Goal: Check status: Check status

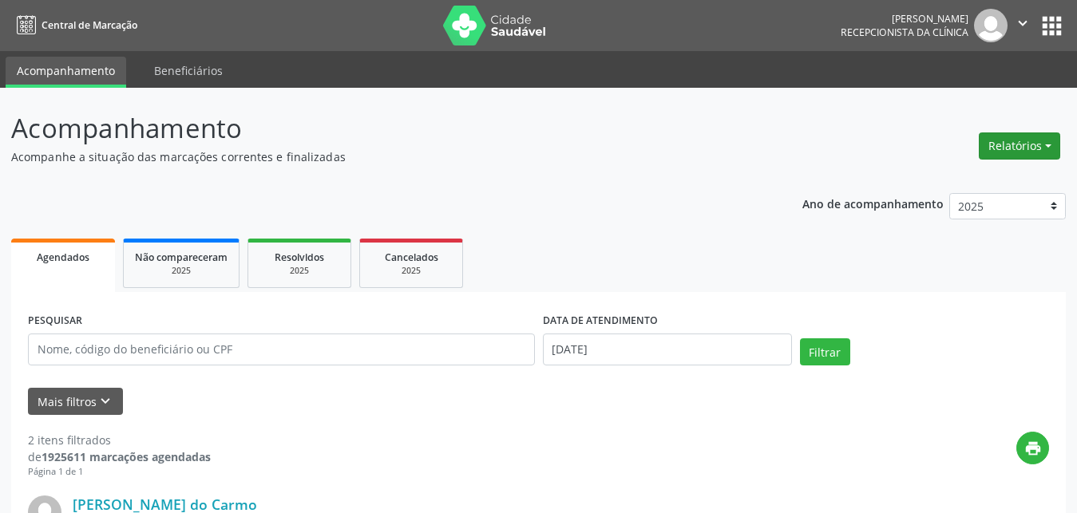
click at [1047, 144] on button "Relatórios" at bounding box center [1019, 146] width 81 height 27
click at [938, 186] on link "Agendamentos" at bounding box center [975, 180] width 172 height 22
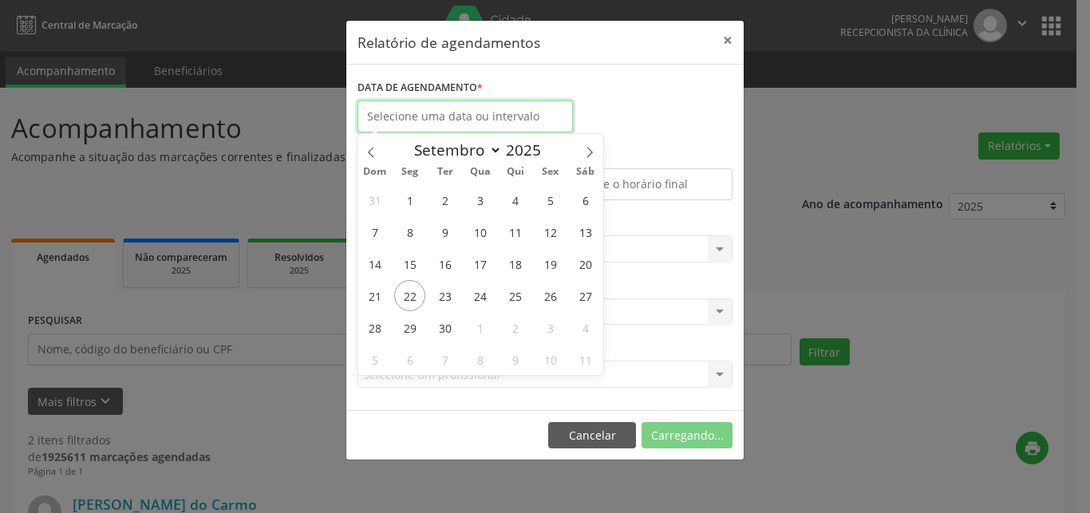
click at [464, 123] on input "text" at bounding box center [466, 117] width 216 height 32
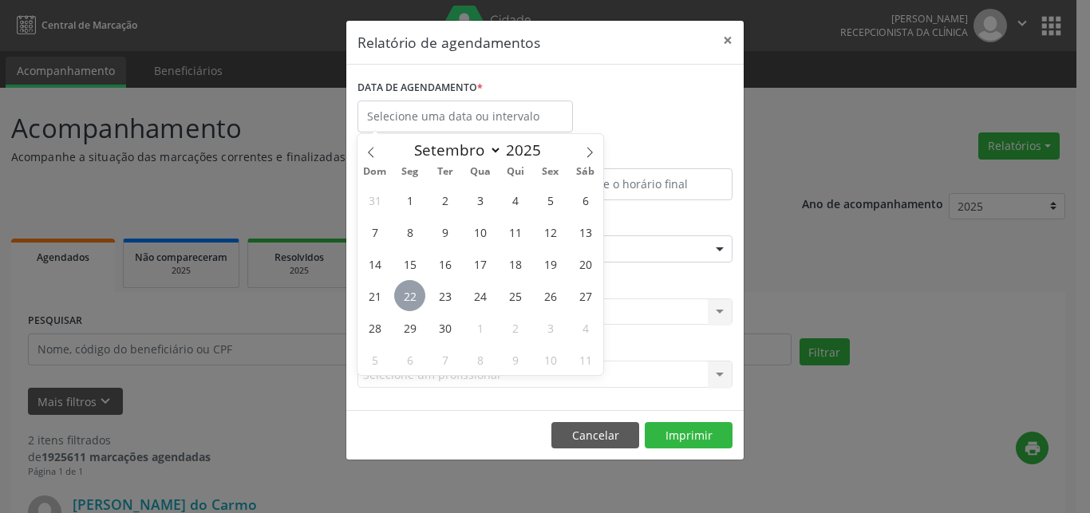
click at [413, 295] on span "22" at bounding box center [409, 295] width 31 height 31
type input "[DATE]"
click at [413, 295] on span "22" at bounding box center [409, 295] width 31 height 31
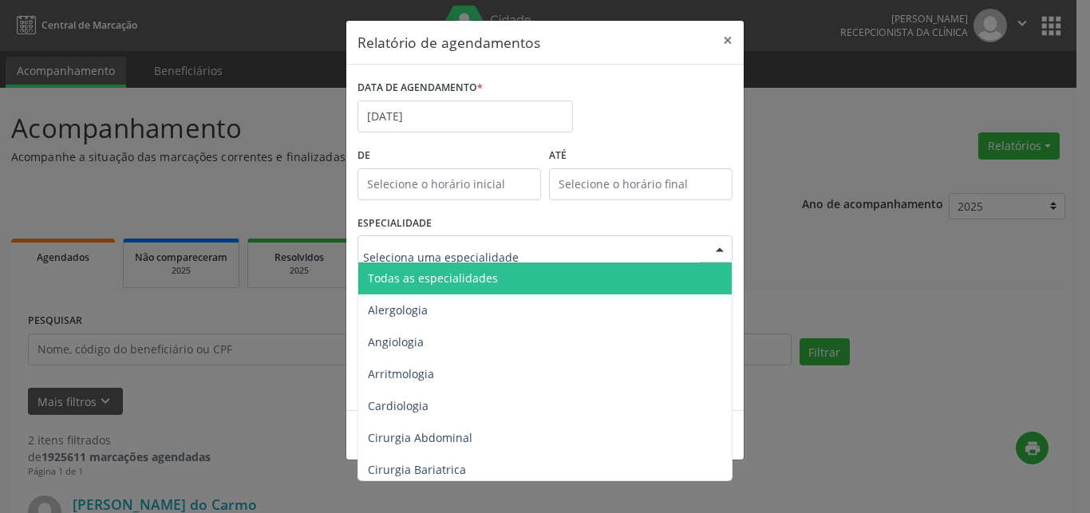
click at [429, 275] on span "Todas as especialidades" at bounding box center [433, 278] width 130 height 15
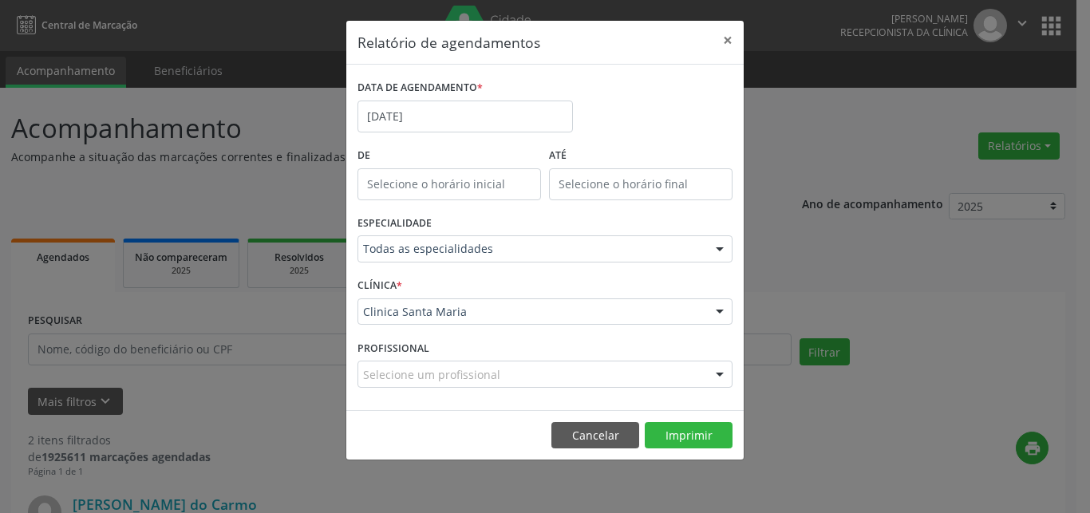
click at [412, 299] on div "Clinica Santa Maria" at bounding box center [545, 312] width 375 height 27
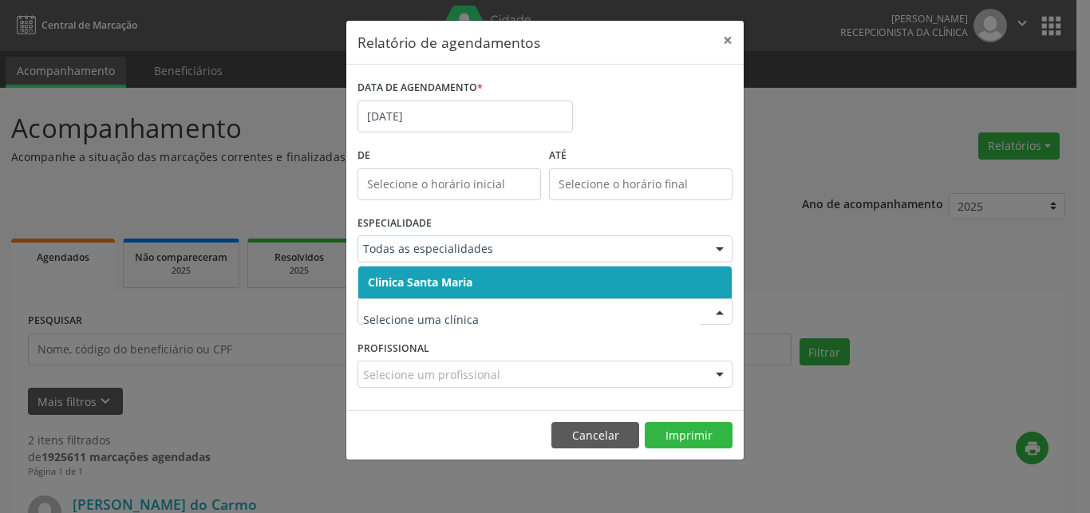
click at [413, 269] on span "Clinica Santa Maria" at bounding box center [545, 283] width 374 height 32
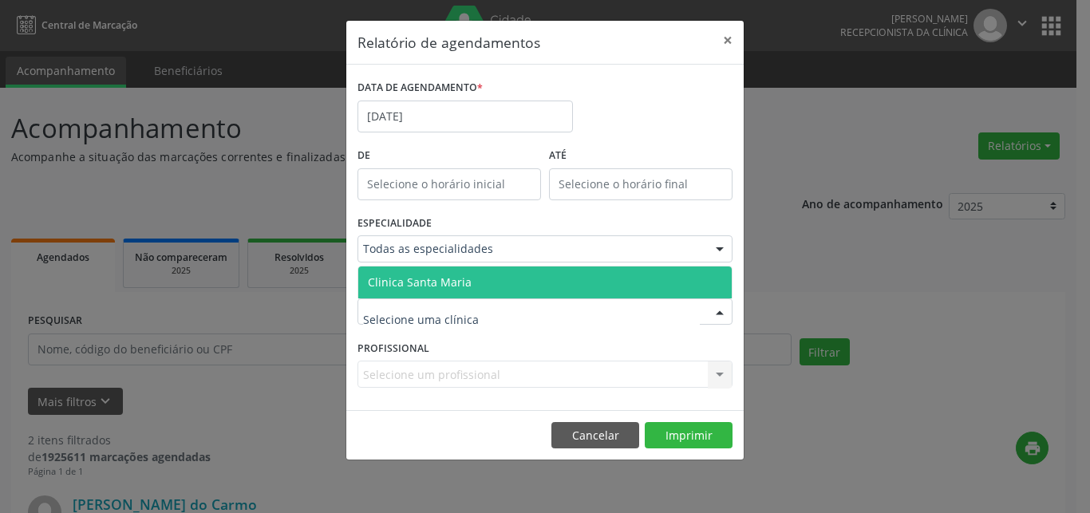
click at [417, 282] on span "Clinica Santa Maria" at bounding box center [420, 282] width 104 height 15
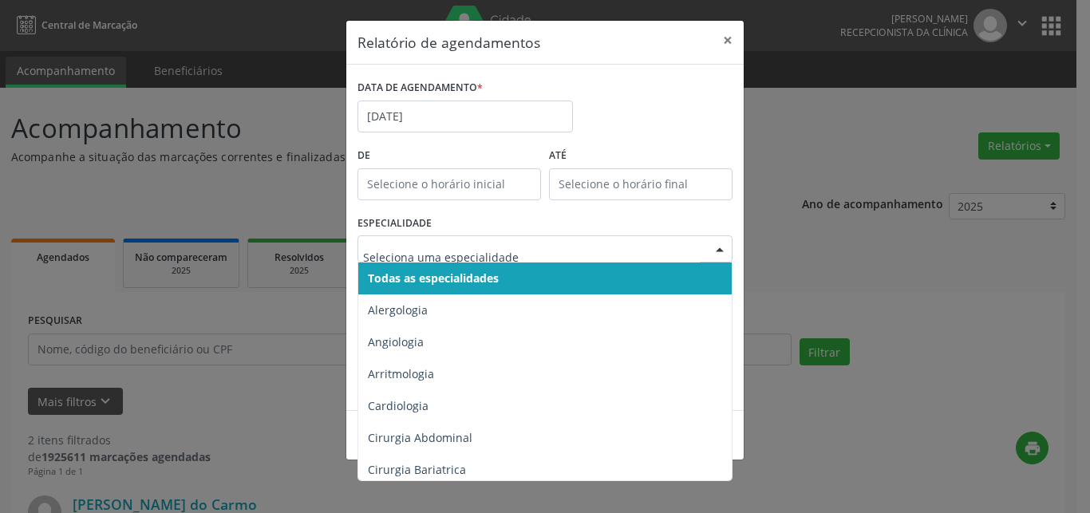
click at [478, 265] on span "Todas as especialidades" at bounding box center [546, 279] width 376 height 32
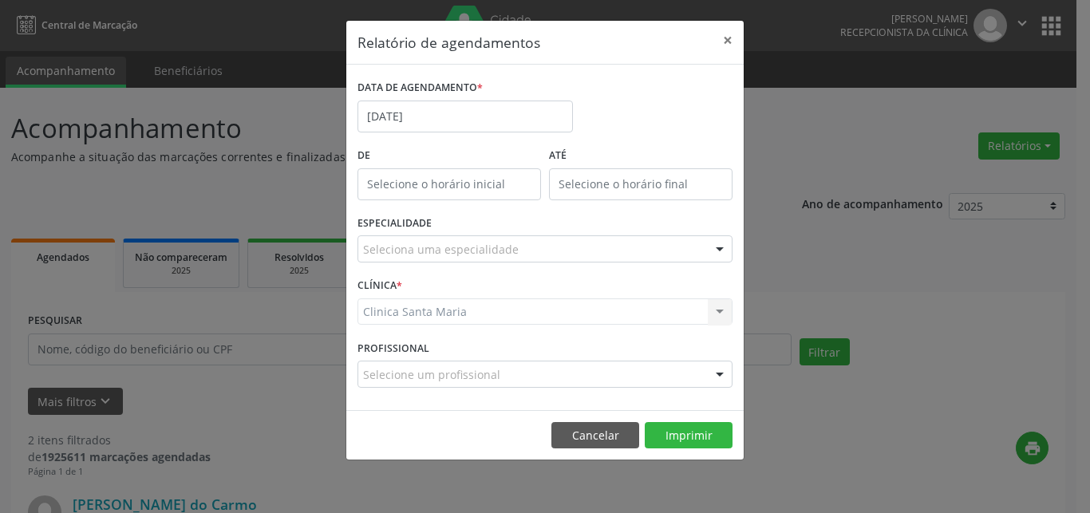
click at [449, 313] on div "Clinica [GEOGRAPHIC_DATA] [GEOGRAPHIC_DATA] resultado encontrado para: " " Não …" at bounding box center [545, 312] width 375 height 27
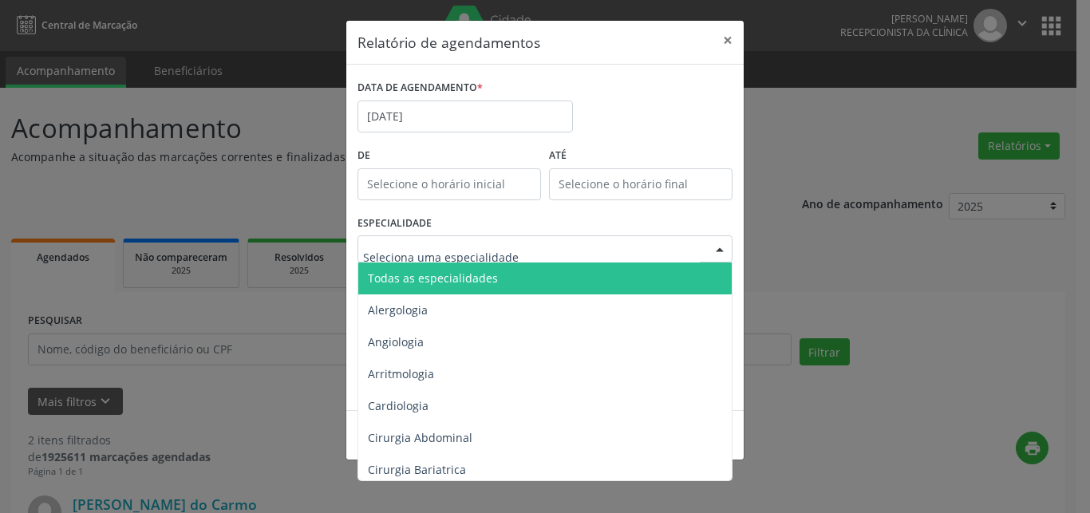
click at [453, 286] on span "Todas as especialidades" at bounding box center [433, 278] width 130 height 15
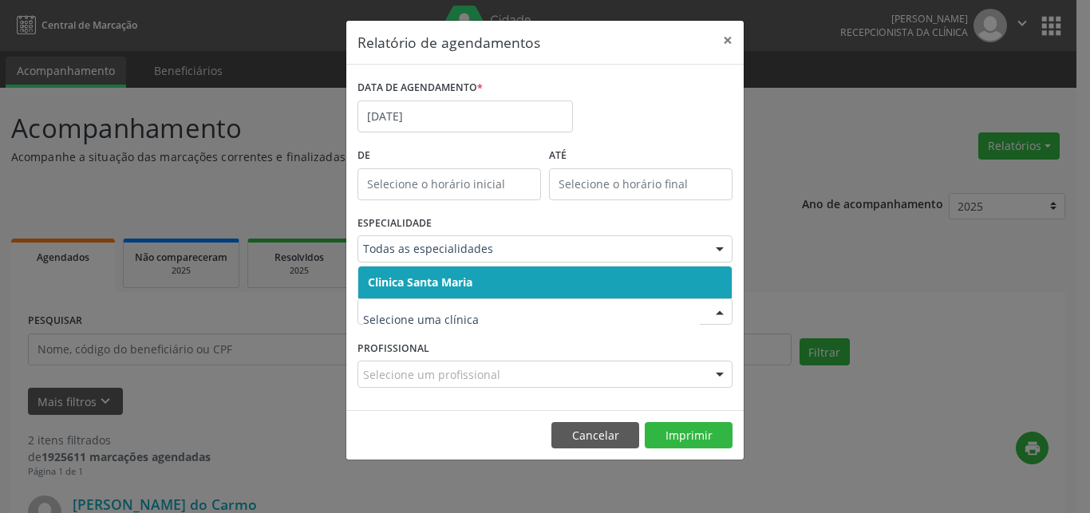
click at [445, 281] on span "Clinica Santa Maria" at bounding box center [420, 282] width 105 height 15
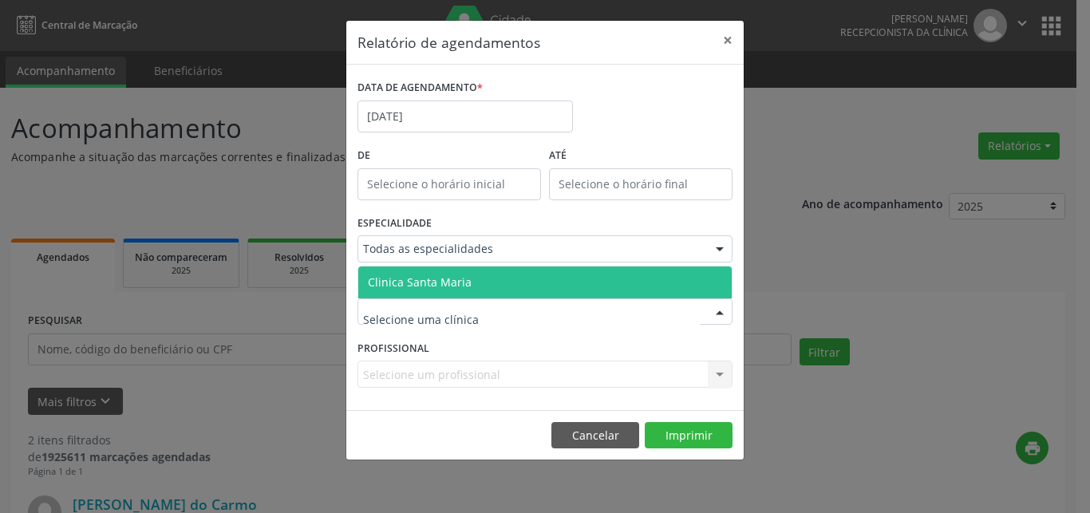
click at [441, 284] on span "Clinica Santa Maria" at bounding box center [420, 282] width 104 height 15
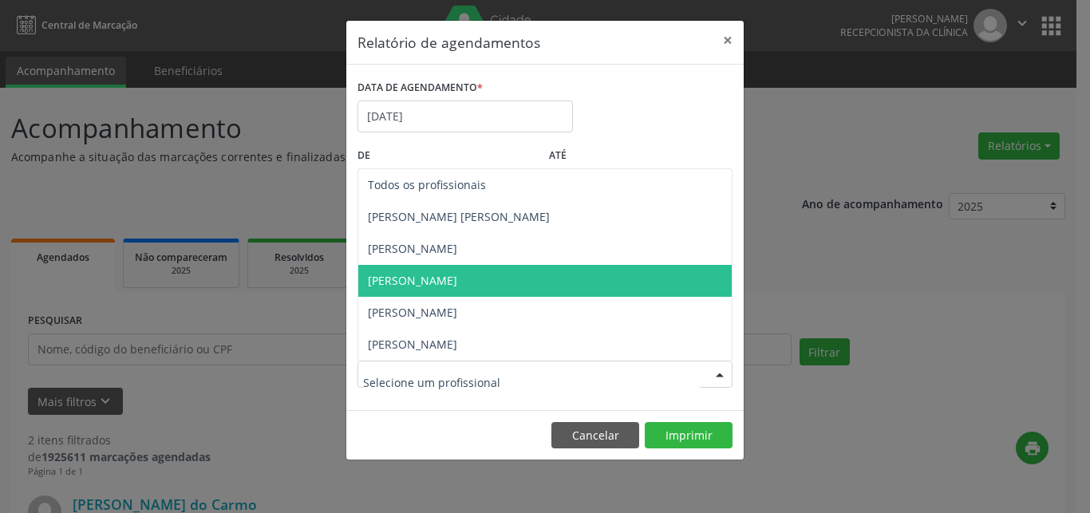
click at [443, 279] on span "[PERSON_NAME]" at bounding box center [412, 280] width 89 height 15
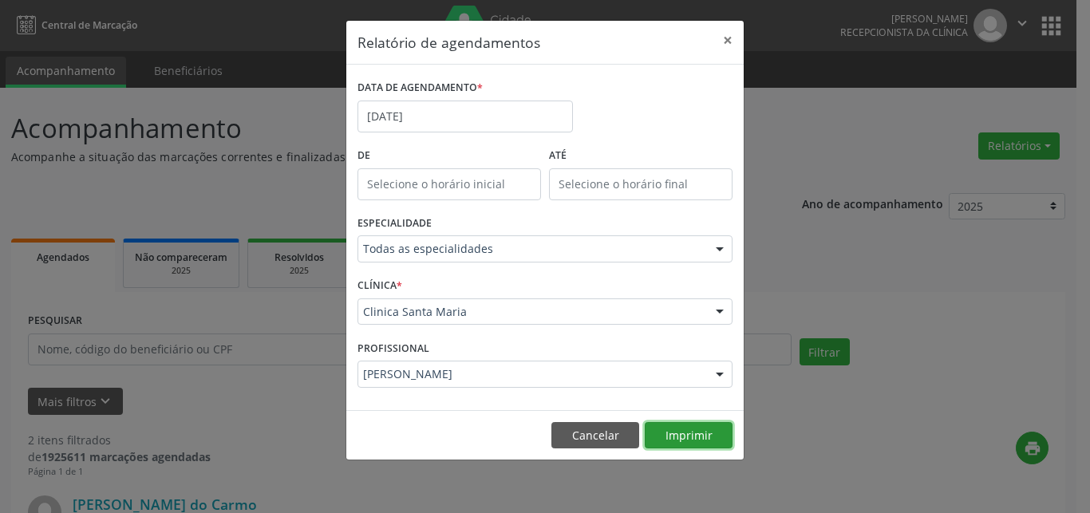
click at [693, 432] on button "Imprimir" at bounding box center [689, 435] width 88 height 27
